Goal: Information Seeking & Learning: Find specific fact

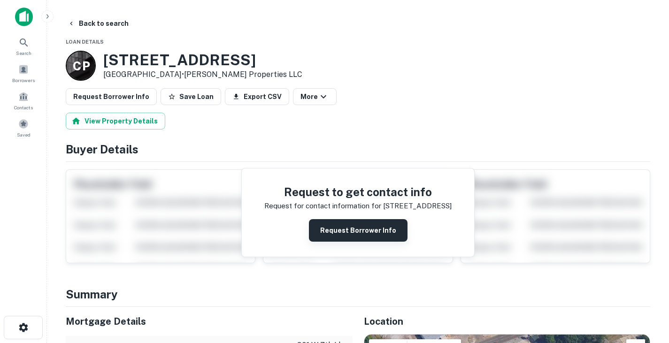
click at [327, 229] on button "Request Borrower Info" at bounding box center [358, 230] width 99 height 23
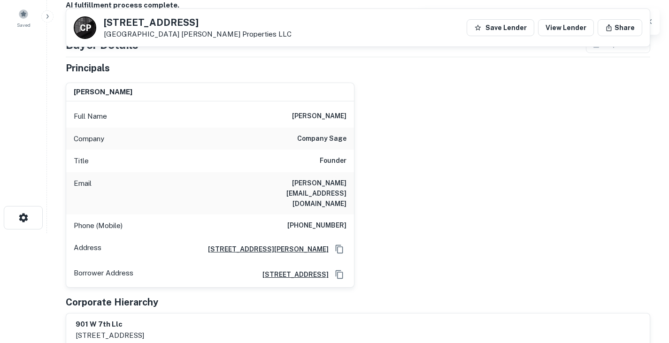
scroll to position [41, 0]
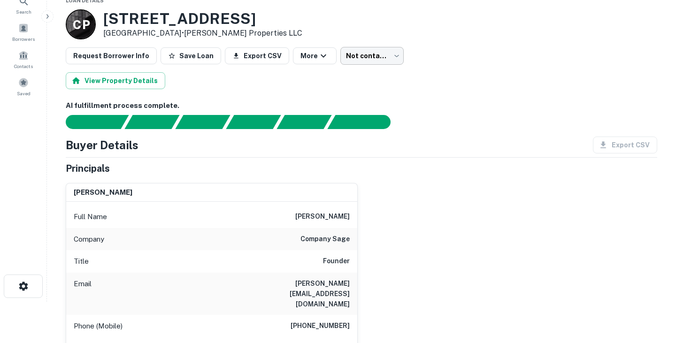
click at [375, 56] on body "Search Borrowers Contacts Saved Back to search Loan Details C P [STREET_ADDRESS…" at bounding box center [338, 130] width 676 height 343
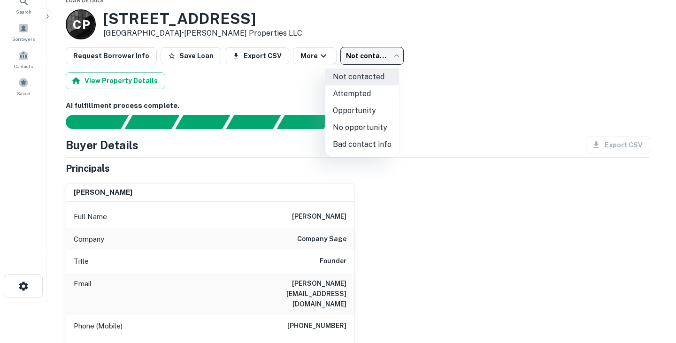
click at [463, 185] on div at bounding box center [338, 171] width 676 height 343
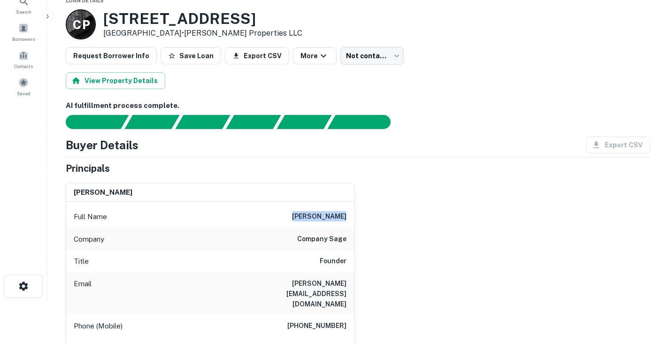
drag, startPoint x: 302, startPoint y: 215, endPoint x: 350, endPoint y: 214, distance: 47.9
click at [350, 214] on div "Full Name [PERSON_NAME]" at bounding box center [210, 217] width 288 height 23
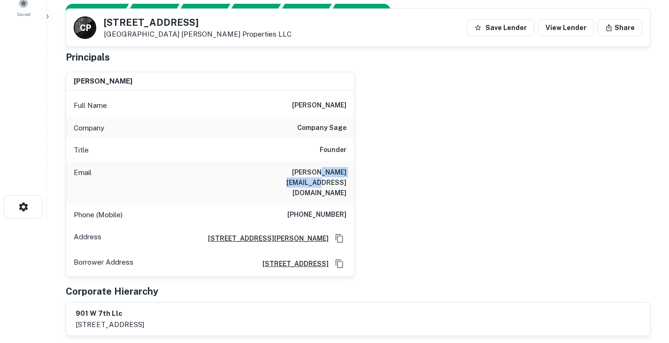
drag, startPoint x: 290, startPoint y: 172, endPoint x: 355, endPoint y: 173, distance: 64.8
click at [355, 173] on div "[PERSON_NAME] Full Name [PERSON_NAME] Company company sage Title Founder Email …" at bounding box center [354, 170] width 592 height 213
click at [373, 226] on div "[PERSON_NAME] Full Name [PERSON_NAME] Company company sage Title Founder Email …" at bounding box center [354, 170] width 592 height 213
click at [299, 127] on div "Company company sage" at bounding box center [210, 128] width 288 height 23
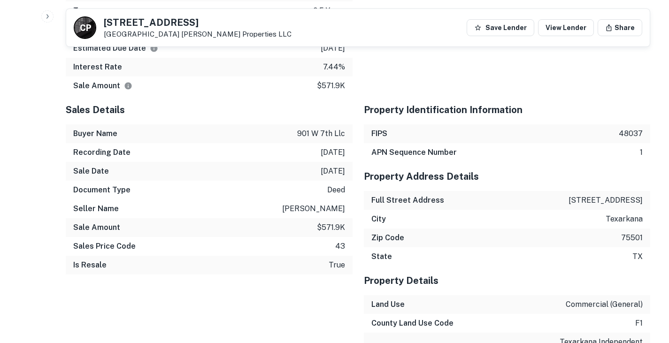
scroll to position [913, 0]
drag, startPoint x: 322, startPoint y: 195, endPoint x: 343, endPoint y: 197, distance: 21.3
click at [343, 222] on p "$571.9k" at bounding box center [331, 227] width 28 height 11
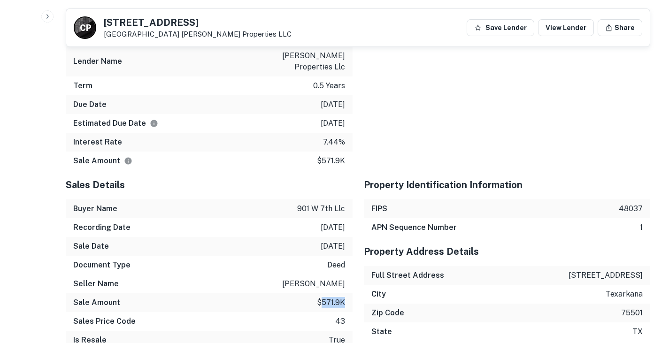
scroll to position [834, 0]
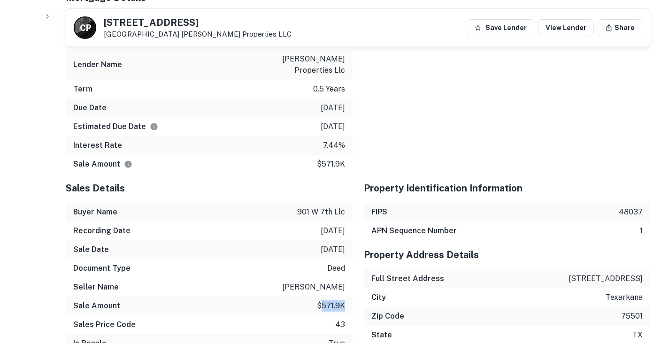
copy p "571.9k"
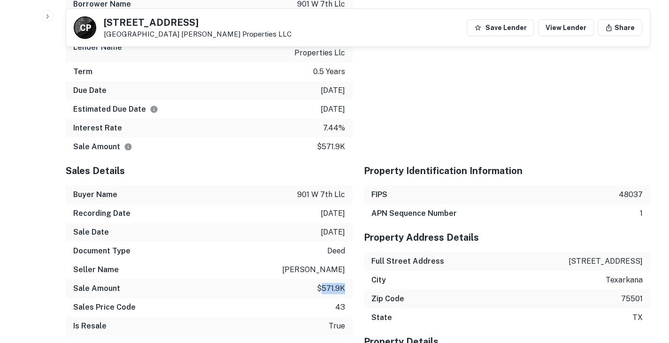
scroll to position [853, 0]
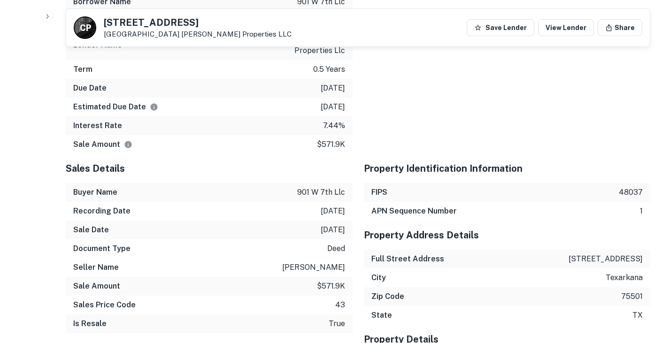
click at [295, 162] on h5 "Sales Details" at bounding box center [209, 169] width 287 height 14
drag, startPoint x: 286, startPoint y: 234, endPoint x: 343, endPoint y: 236, distance: 56.9
click at [343, 258] on div "Seller Name [PERSON_NAME]" at bounding box center [209, 267] width 287 height 19
click at [277, 240] on div "Document Type deed" at bounding box center [209, 249] width 287 height 19
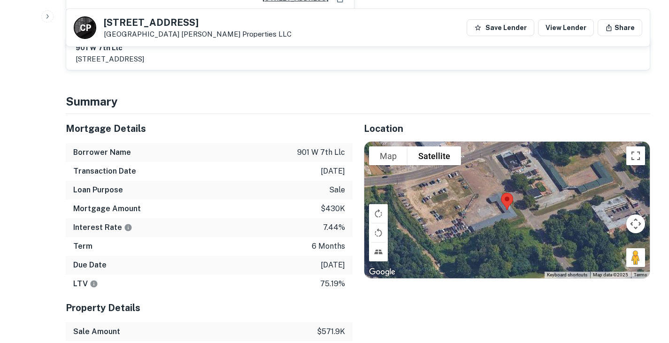
scroll to position [386, 0]
drag, startPoint x: 297, startPoint y: 132, endPoint x: 348, endPoint y: 135, distance: 50.3
click at [348, 144] on div "Borrower Name 901 w 7th llc" at bounding box center [209, 153] width 287 height 19
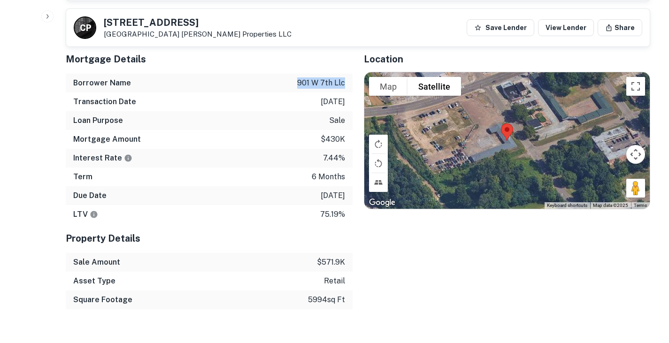
scroll to position [456, 0]
click at [326, 191] on p "[DATE]" at bounding box center [333, 196] width 24 height 11
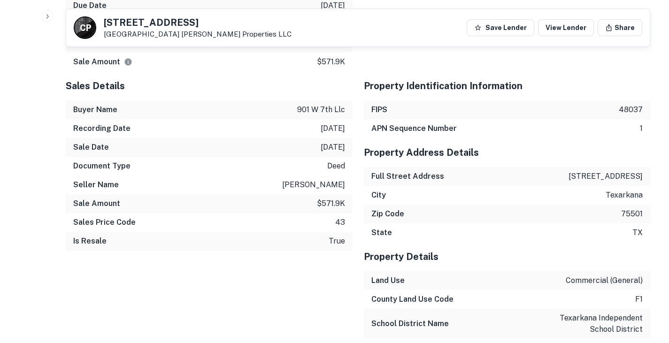
scroll to position [937, 0]
click at [323, 198] on p "$571.9k" at bounding box center [331, 203] width 28 height 11
copy p "571.9k"
click at [324, 213] on div "Sales Price Code 43" at bounding box center [209, 222] width 287 height 19
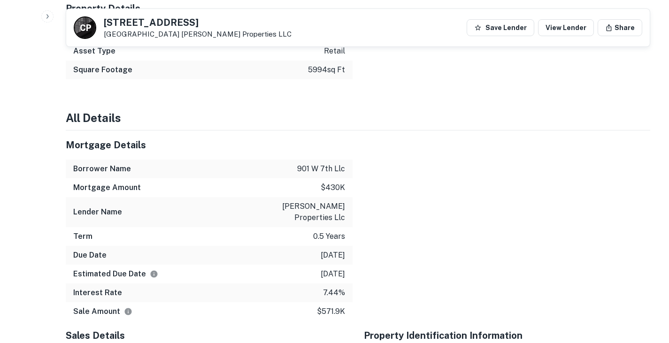
scroll to position [689, 0]
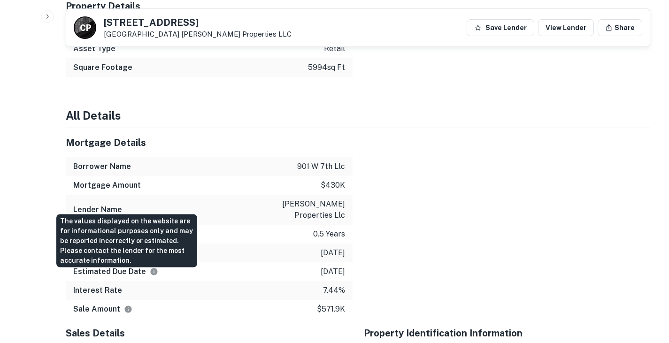
click at [127, 306] on icon "The values displayed on the website are for informational purposes only and may…" at bounding box center [128, 309] width 7 height 7
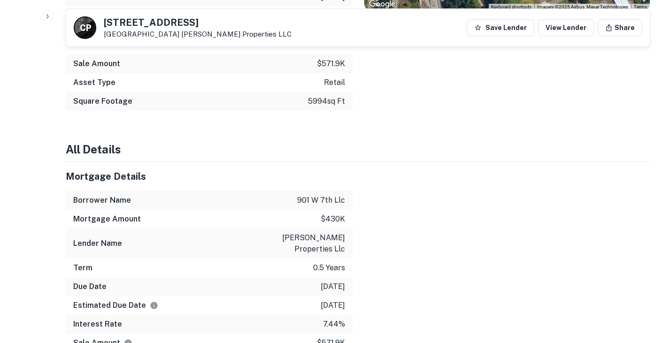
scroll to position [656, 0]
